Goal: Task Accomplishment & Management: Use online tool/utility

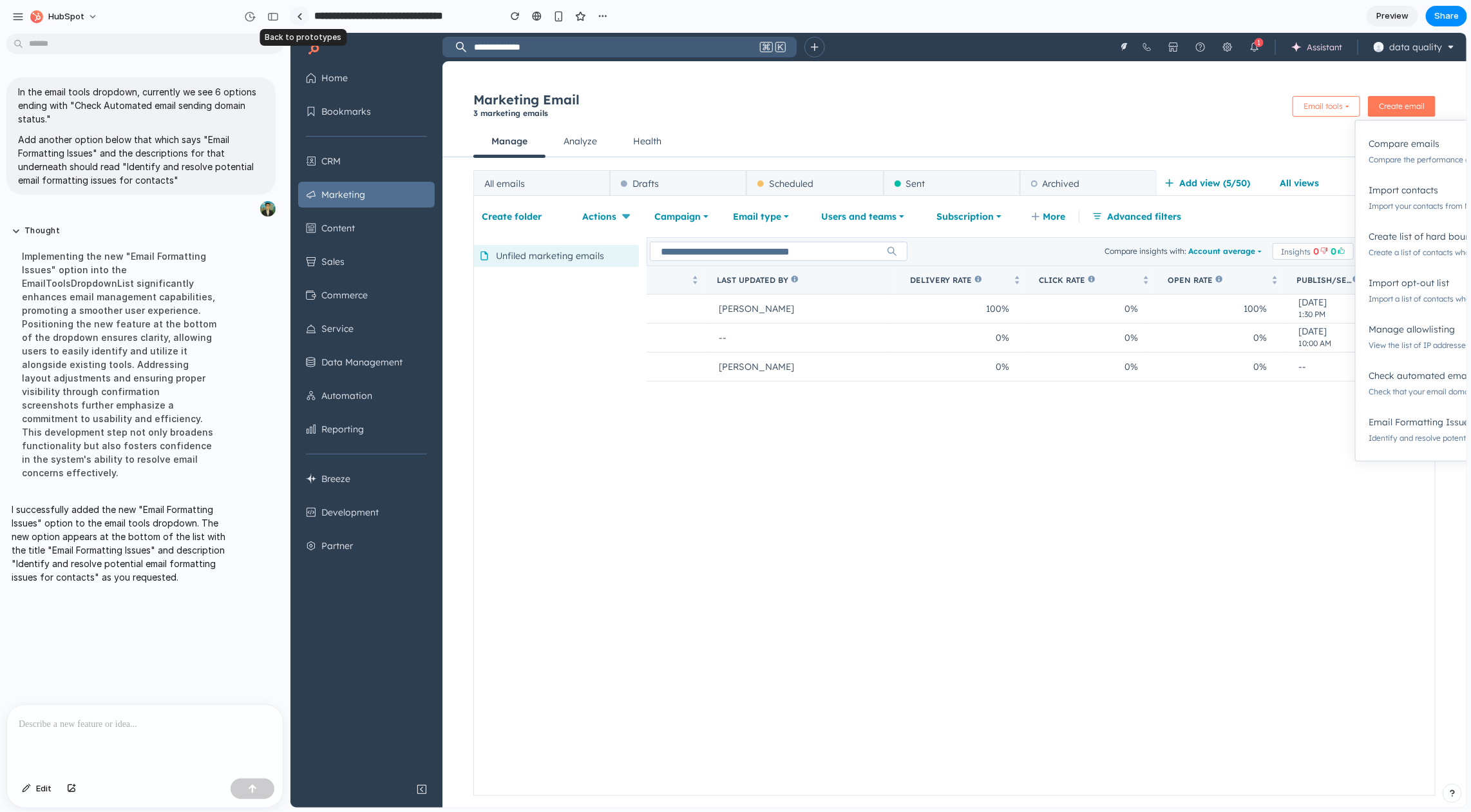
click at [304, 17] on link at bounding box center [299, 16] width 19 height 19
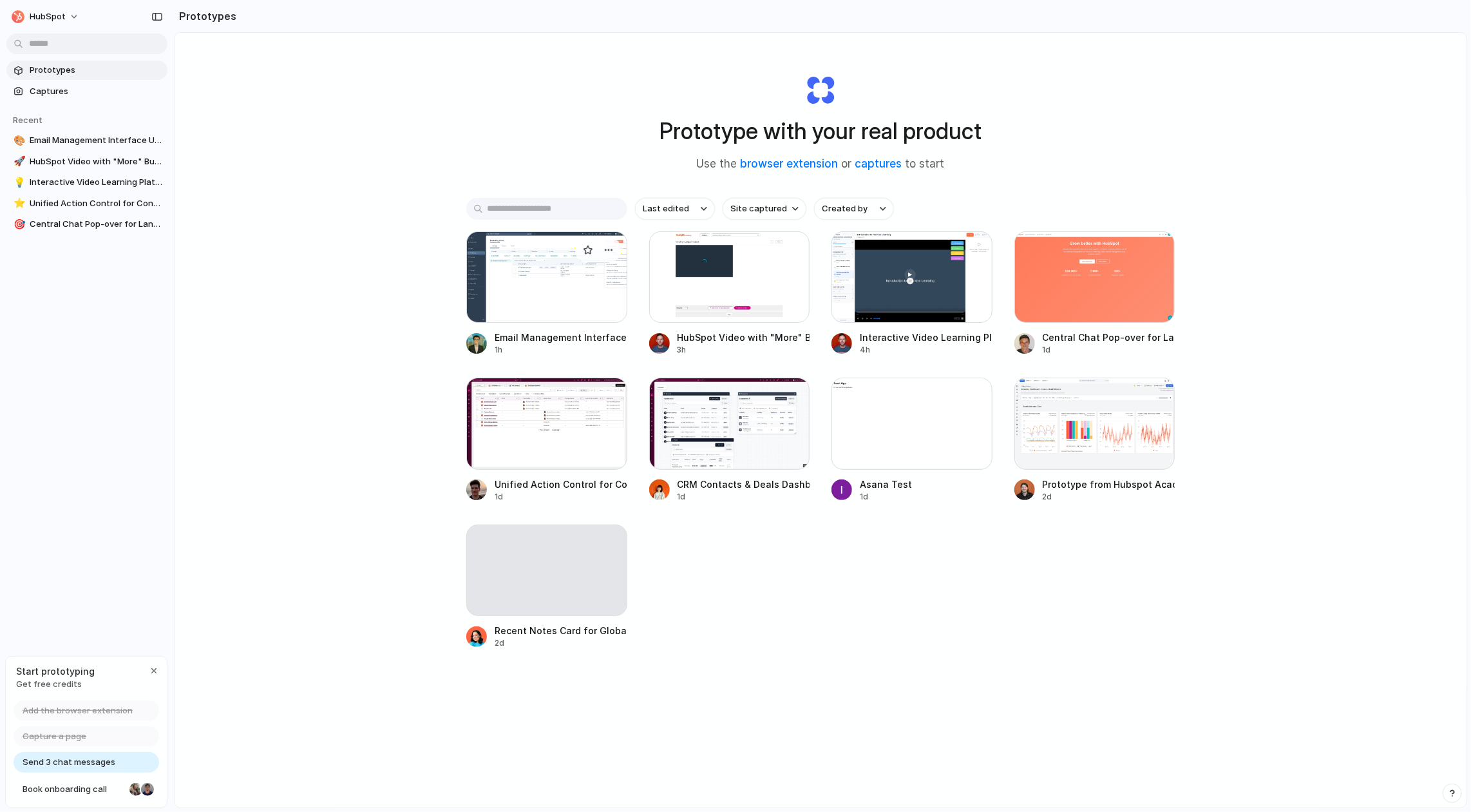
click at [536, 268] on div at bounding box center [547, 276] width 161 height 91
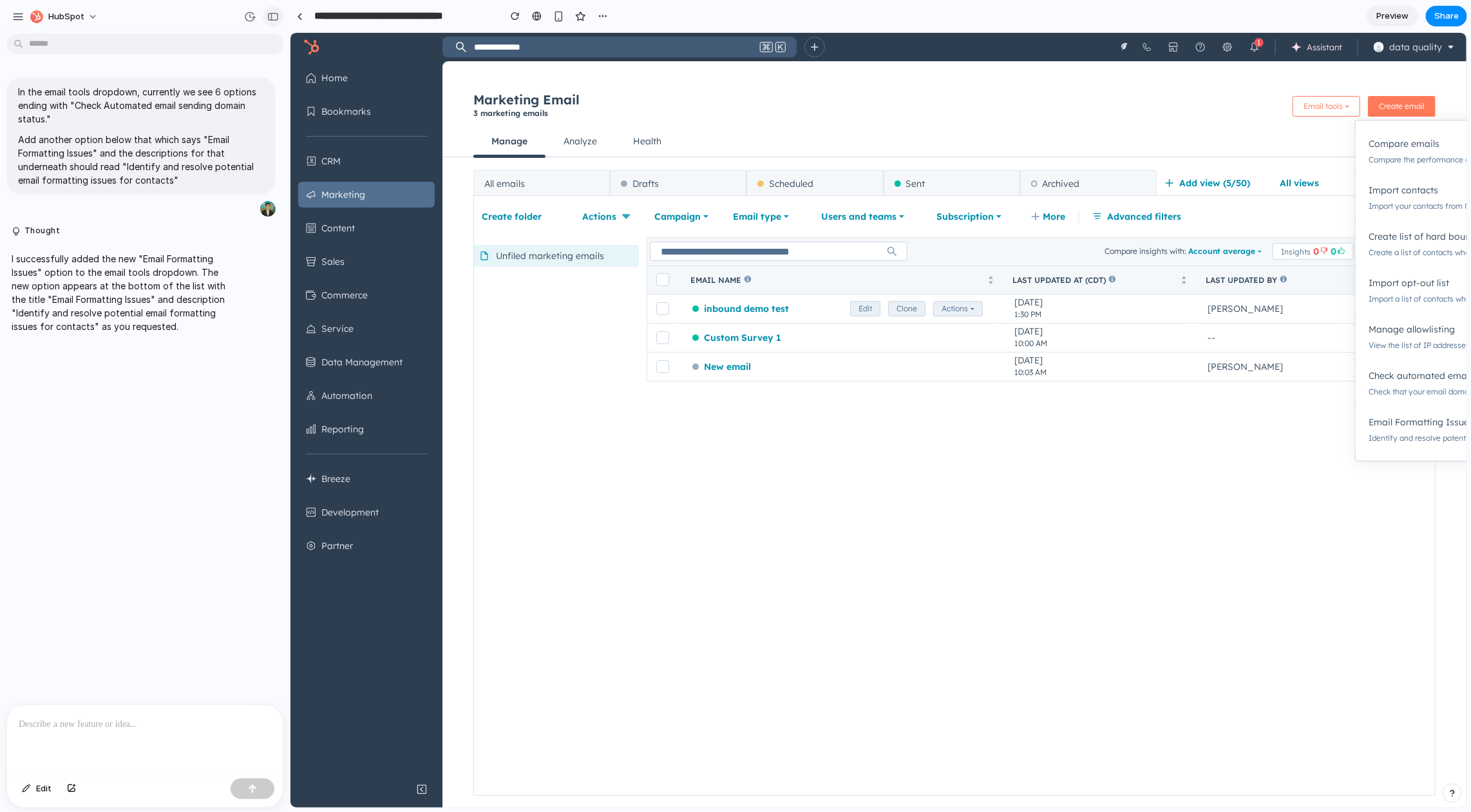
click at [276, 14] on div "button" at bounding box center [273, 16] width 12 height 9
